Goal: Register for event/course

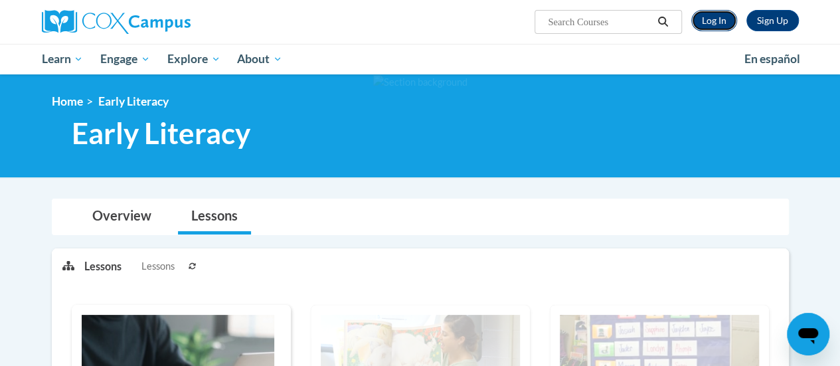
click at [718, 24] on link "Log In" at bounding box center [714, 20] width 46 height 21
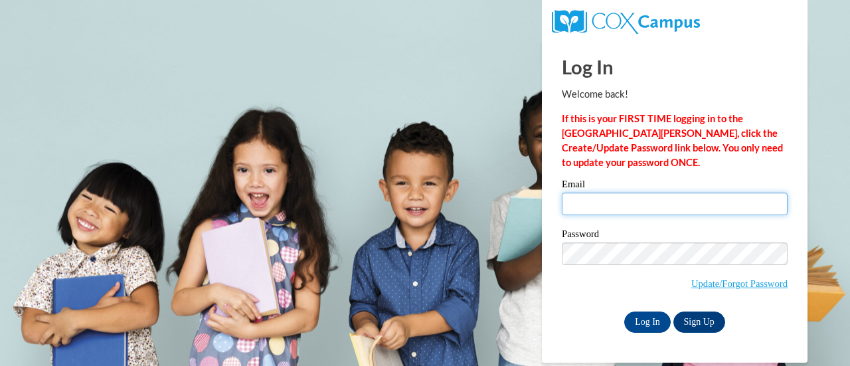
click at [601, 200] on input "Email" at bounding box center [675, 204] width 226 height 23
type input "ndmorte@sunprairieschools.org"
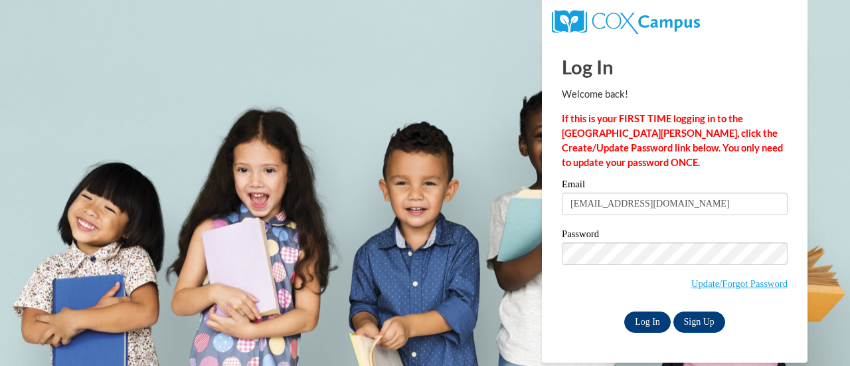
drag, startPoint x: 604, startPoint y: 296, endPoint x: 635, endPoint y: 314, distance: 35.4
click at [604, 296] on span "Update/Forgot Password" at bounding box center [675, 269] width 226 height 55
click at [654, 323] on input "Log In" at bounding box center [647, 322] width 46 height 21
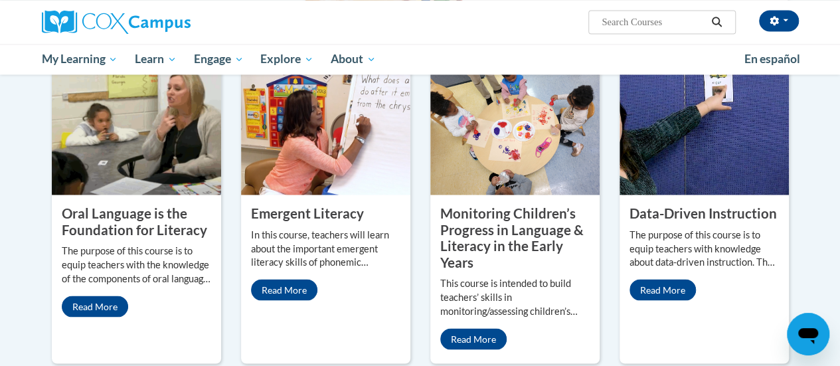
scroll to position [1196, 0]
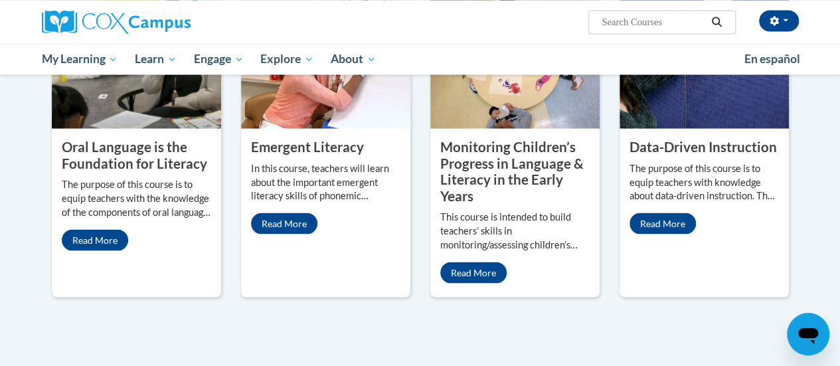
click at [542, 167] on property "Monitoring Children’s Progress in Language & Literacy in the Early Years" at bounding box center [511, 170] width 143 height 65
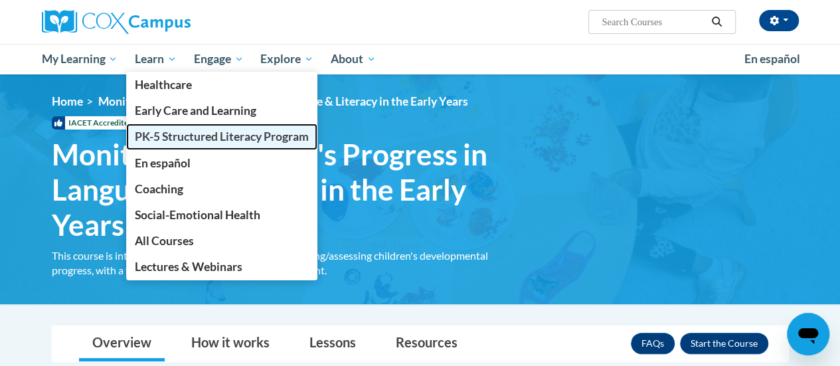
click at [195, 135] on span "PK-5 Structured Literacy Program" at bounding box center [222, 137] width 174 height 14
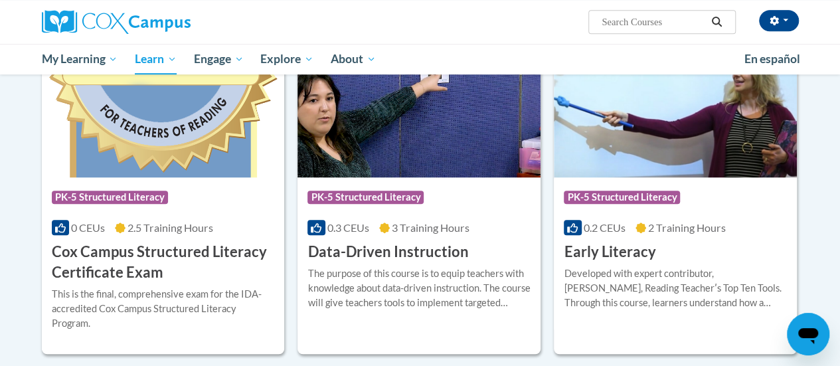
scroll to position [531, 0]
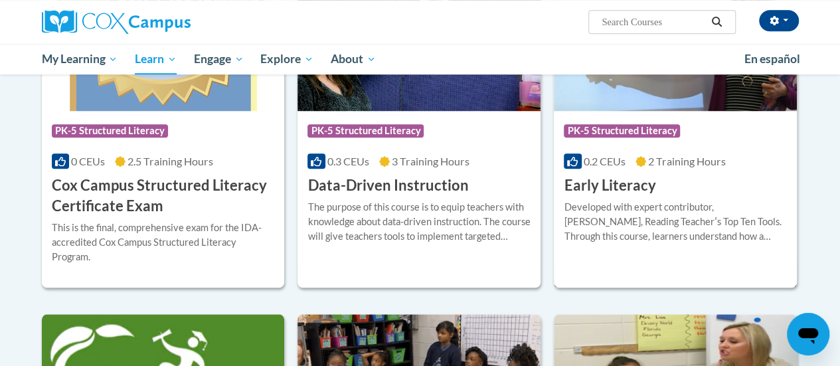
click at [692, 183] on div "Course Category: PK-5 Structured Literacy 0.2 CEUs 2 Training Hours COURSE Earl…" at bounding box center [675, 153] width 243 height 85
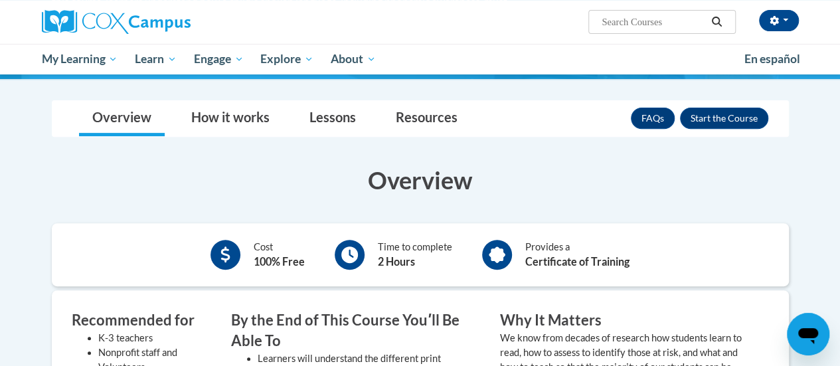
scroll to position [133, 0]
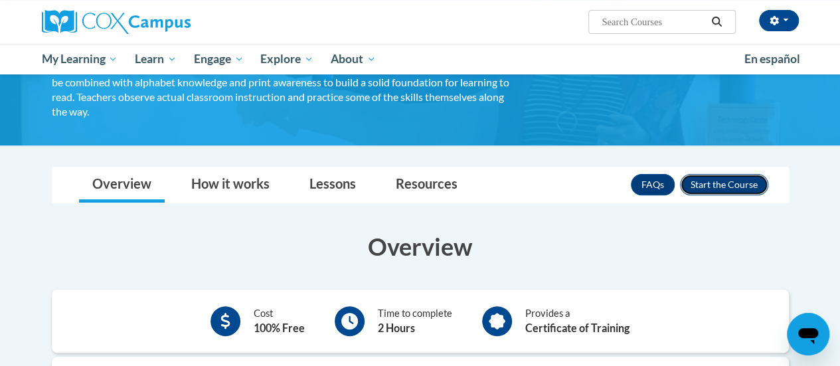
click at [739, 187] on button "Enroll" at bounding box center [724, 184] width 88 height 21
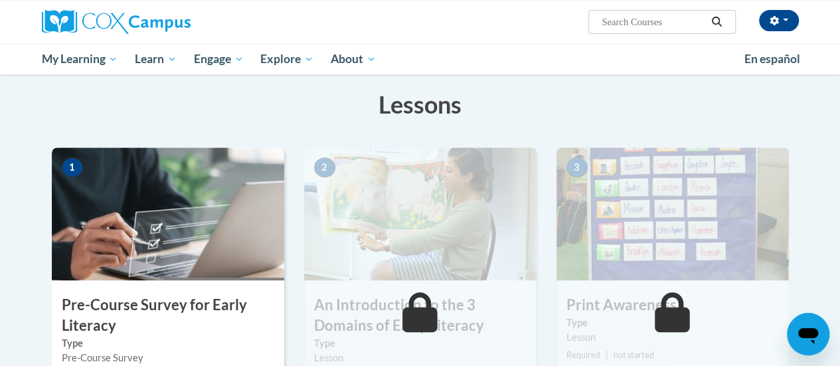
scroll to position [266, 0]
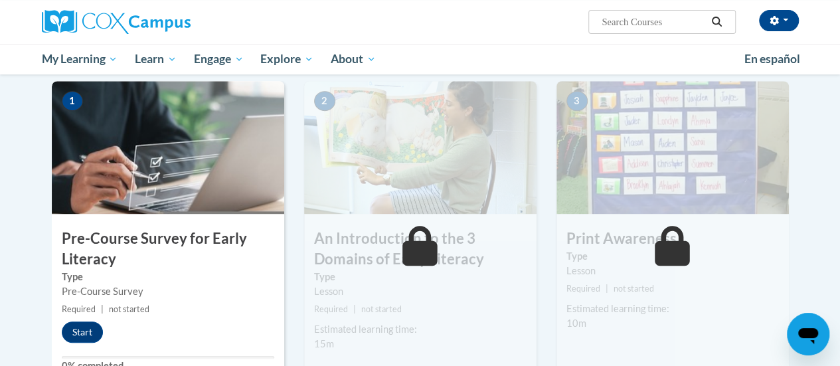
click at [199, 276] on label "Type" at bounding box center [168, 277] width 213 height 15
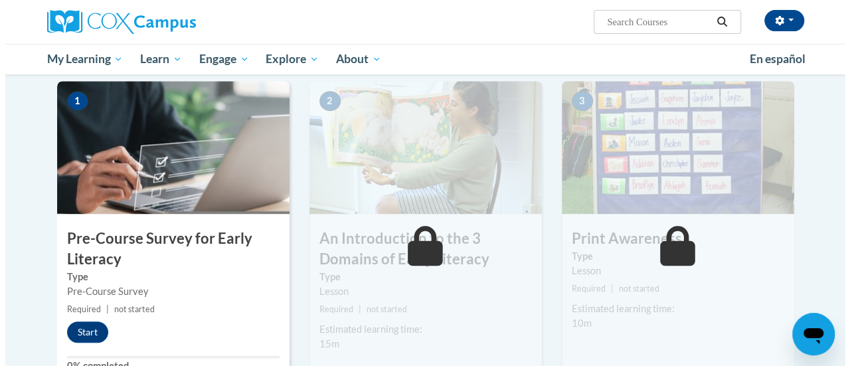
scroll to position [332, 0]
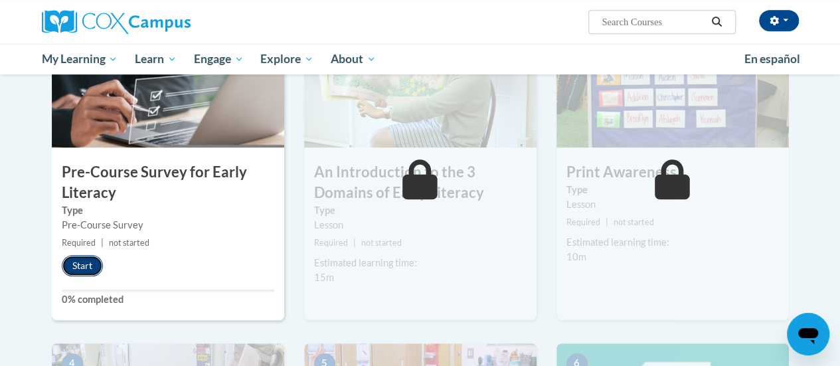
click at [85, 264] on button "Start" at bounding box center [82, 265] width 41 height 21
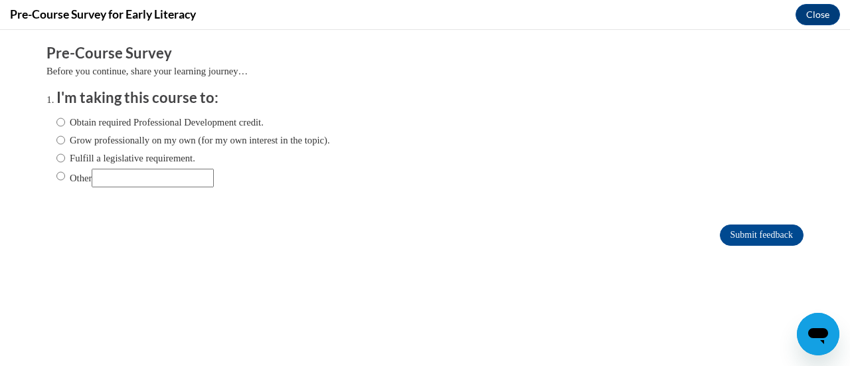
scroll to position [0, 0]
drag, startPoint x: 54, startPoint y: 122, endPoint x: 61, endPoint y: 123, distance: 6.8
click at [56, 122] on label "Obtain required Professional Development credit." at bounding box center [159, 122] width 207 height 15
click at [56, 122] on input "Obtain required Professional Development credit." at bounding box center [60, 122] width 9 height 15
radio input "true"
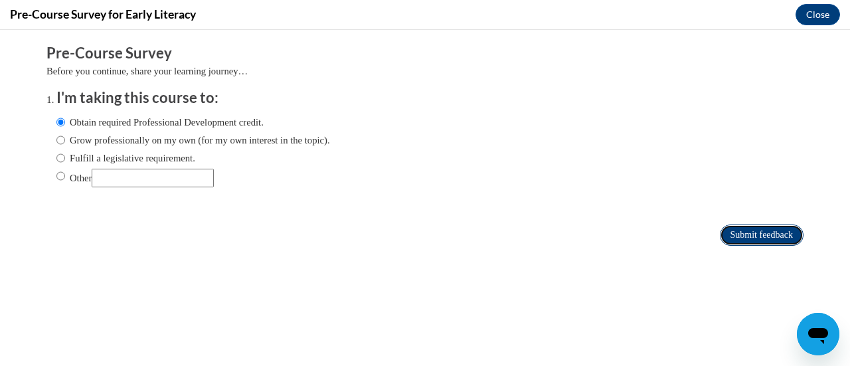
click at [759, 238] on input "Submit feedback" at bounding box center [762, 235] width 84 height 21
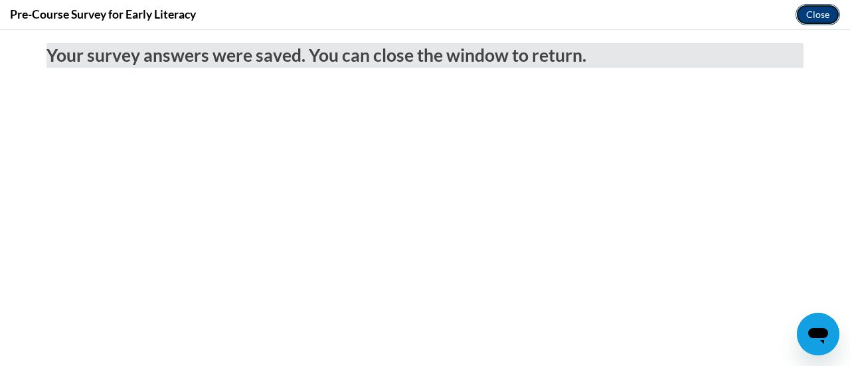
click at [814, 17] on button "Close" at bounding box center [818, 14] width 45 height 21
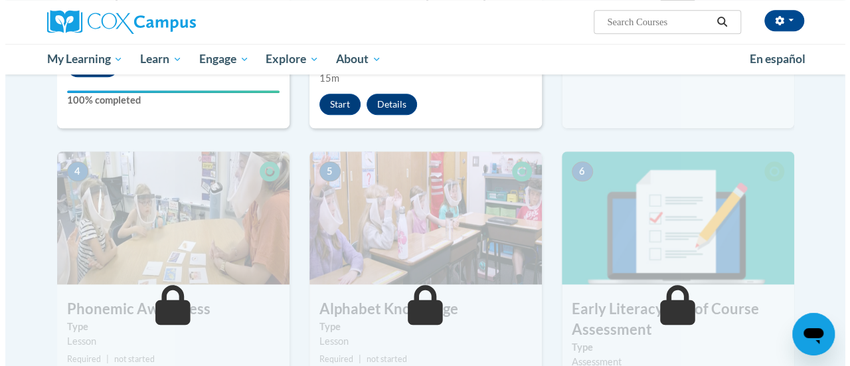
scroll to position [399, 0]
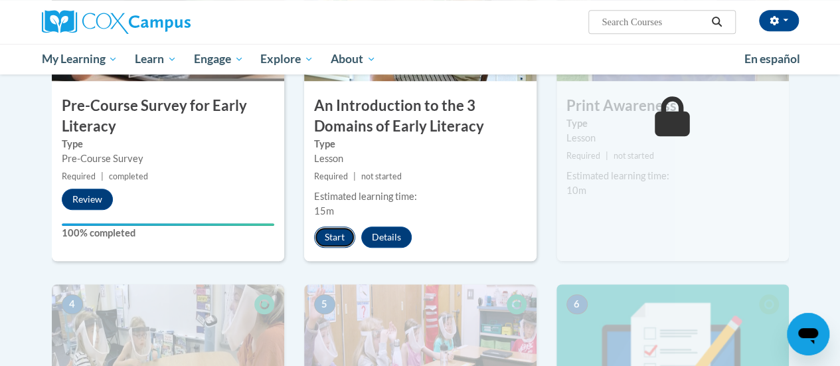
click at [333, 240] on button "Start" at bounding box center [334, 236] width 41 height 21
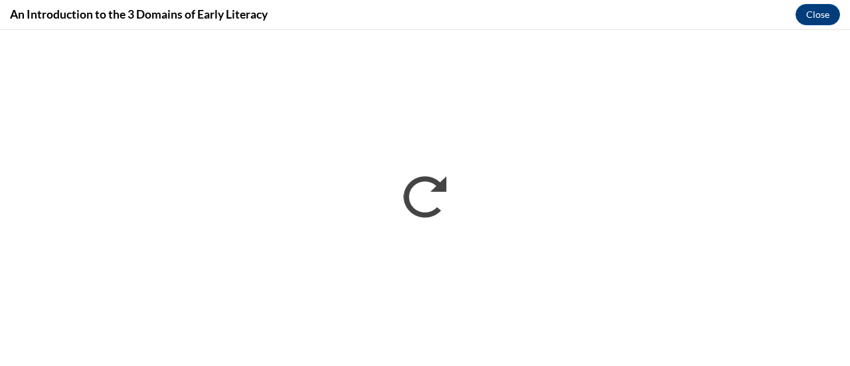
scroll to position [0, 0]
click at [381, 22] on div "An Introduction to the 3 Domains of Early Literacy Close" at bounding box center [425, 15] width 850 height 30
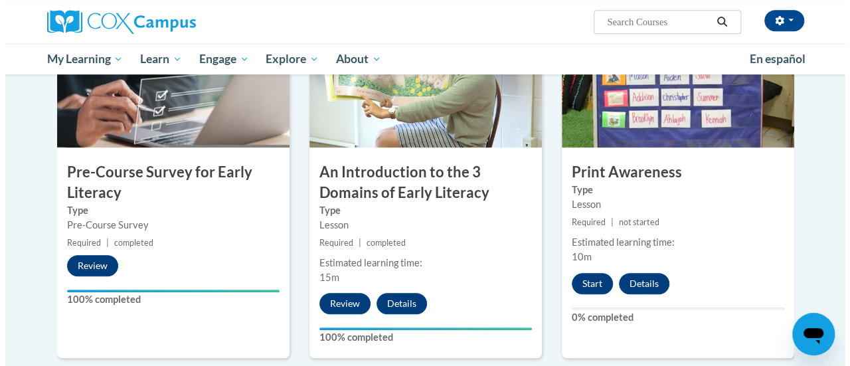
scroll to position [399, 0]
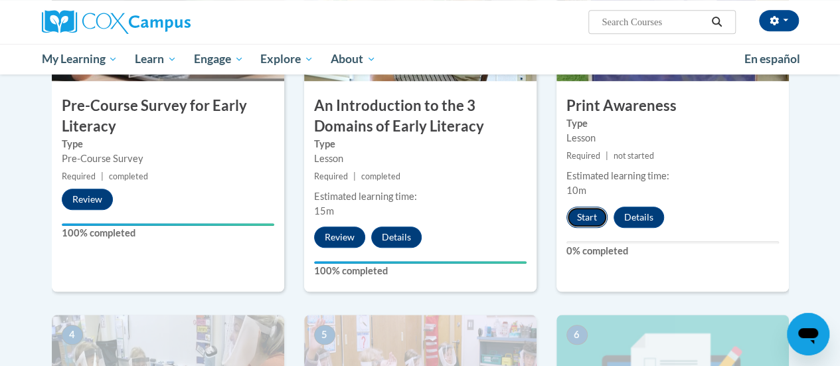
click at [587, 213] on button "Start" at bounding box center [587, 217] width 41 height 21
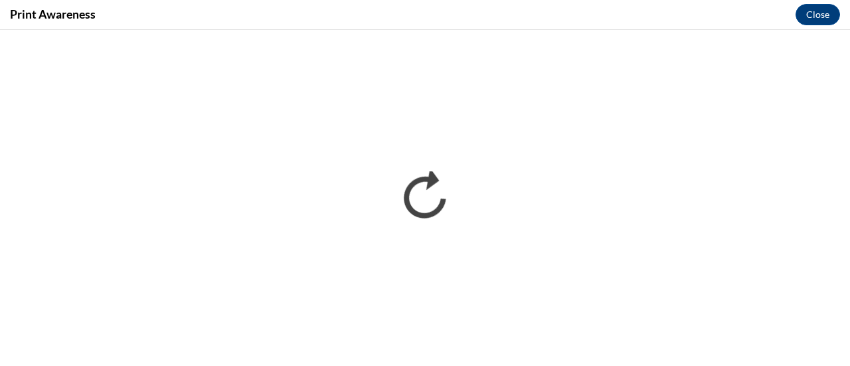
scroll to position [0, 0]
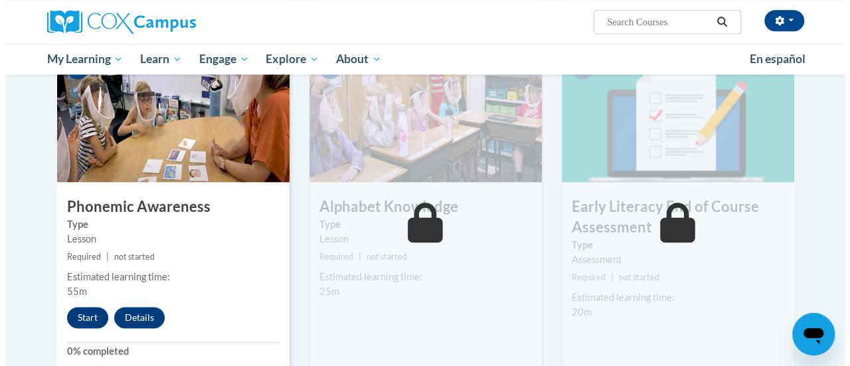
scroll to position [731, 0]
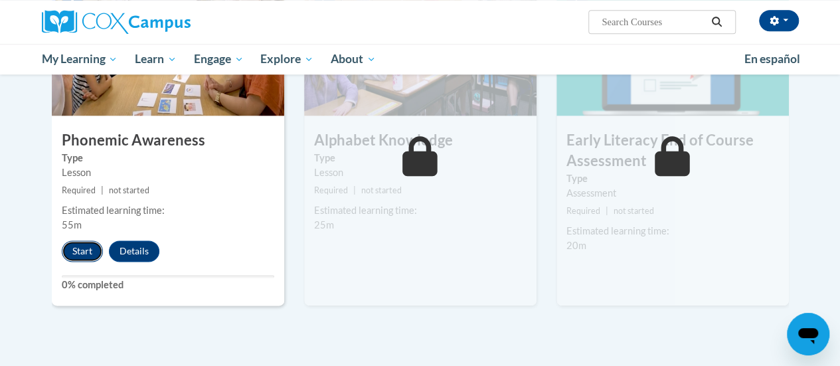
click at [80, 253] on button "Start" at bounding box center [82, 250] width 41 height 21
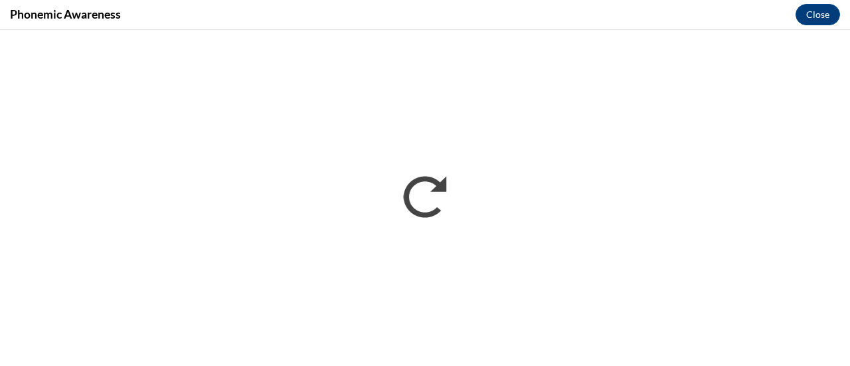
scroll to position [0, 0]
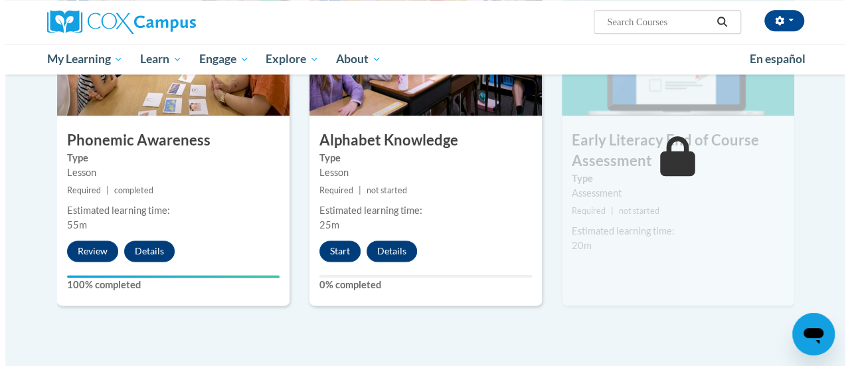
scroll to position [797, 0]
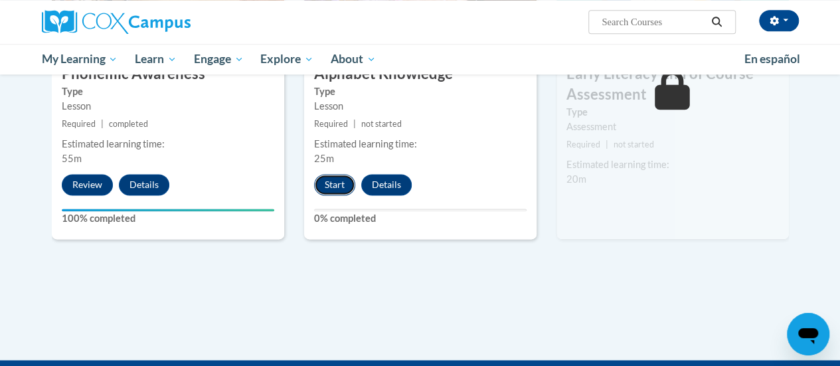
click at [335, 183] on button "Start" at bounding box center [334, 184] width 41 height 21
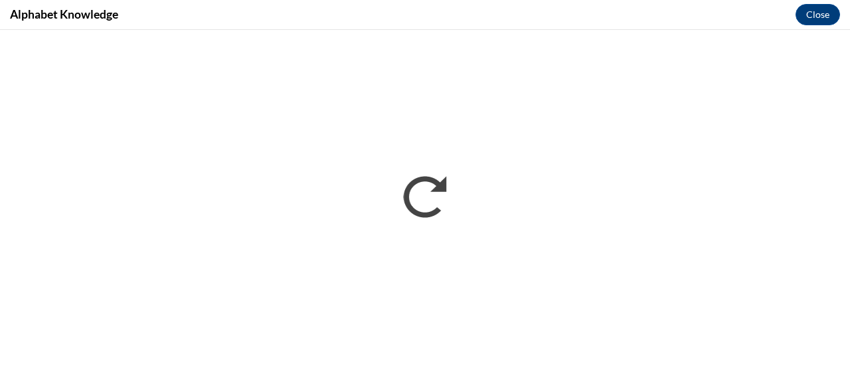
scroll to position [0, 0]
